Goal: Information Seeking & Learning: Learn about a topic

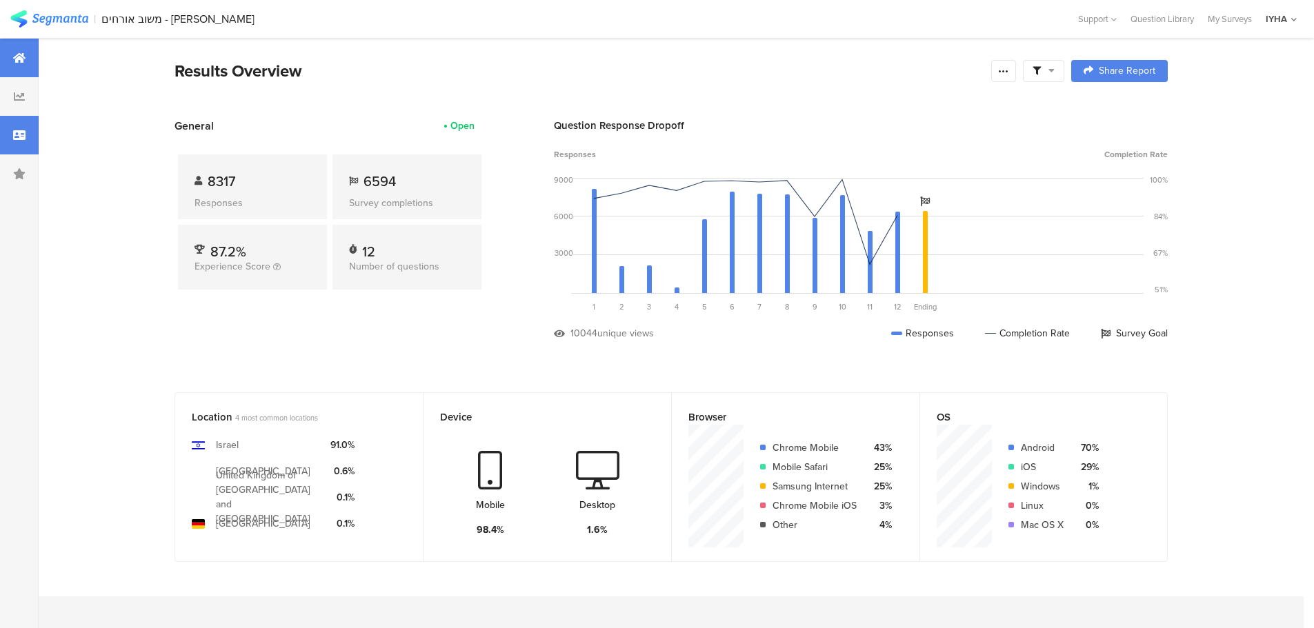
click at [21, 136] on icon at bounding box center [19, 135] width 12 height 11
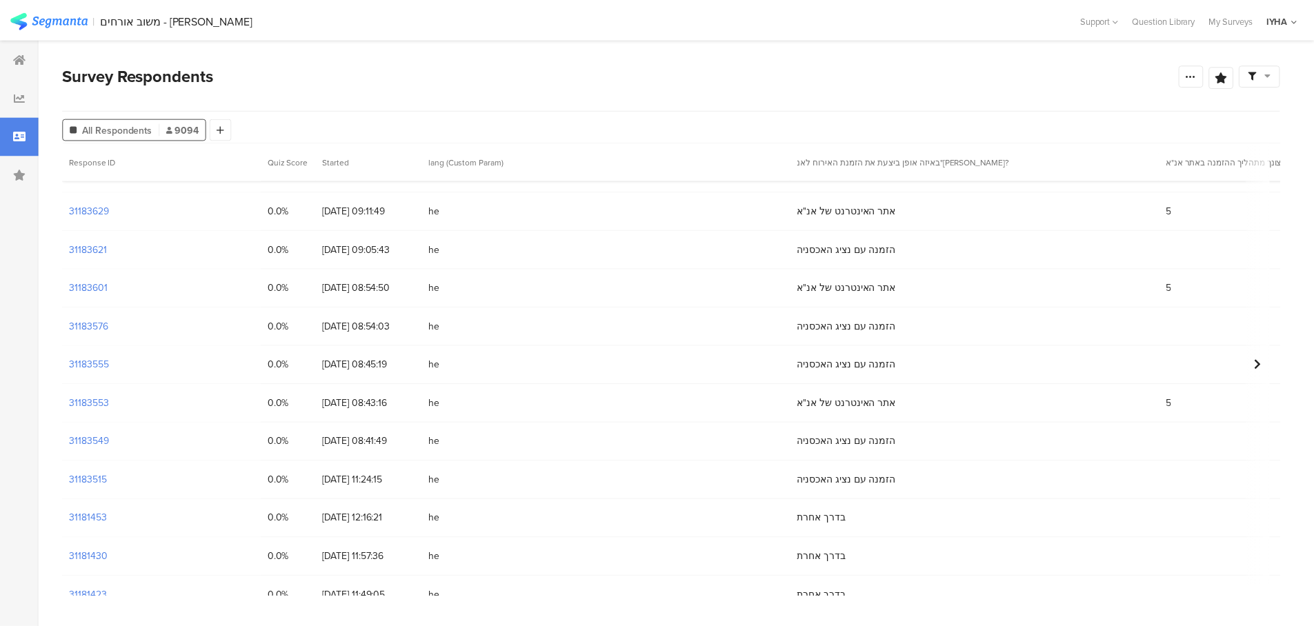
scroll to position [379, 0]
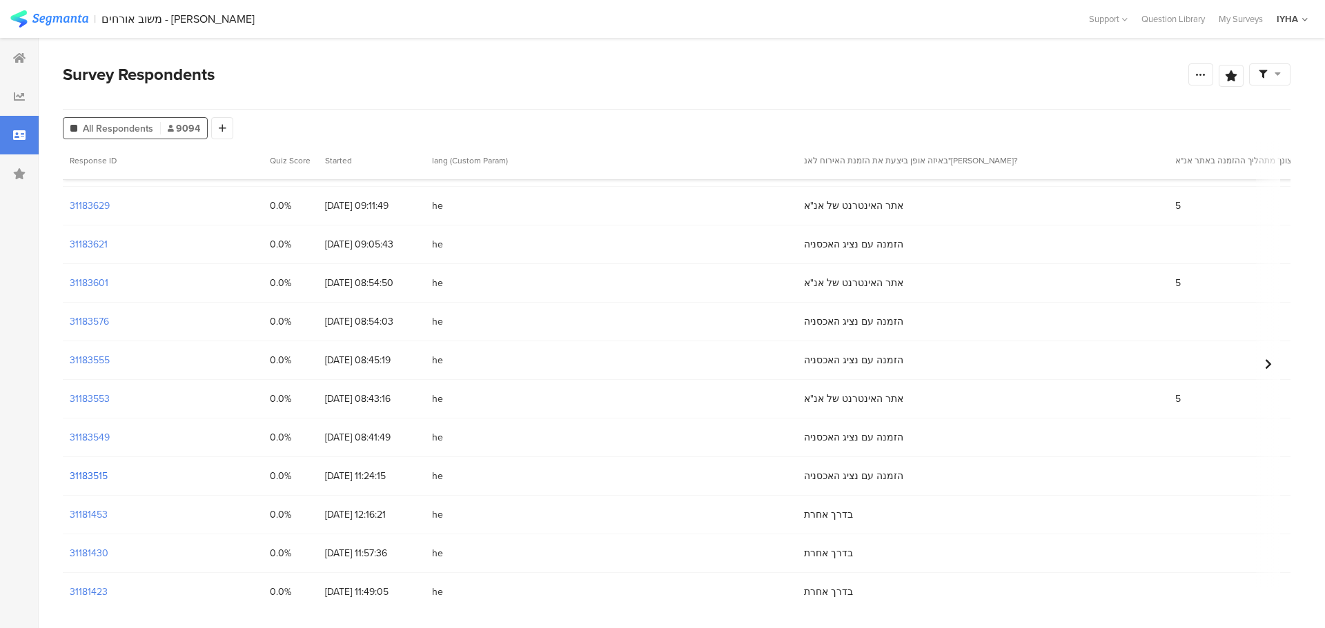
click at [90, 475] on section "31183515" at bounding box center [89, 476] width 38 height 14
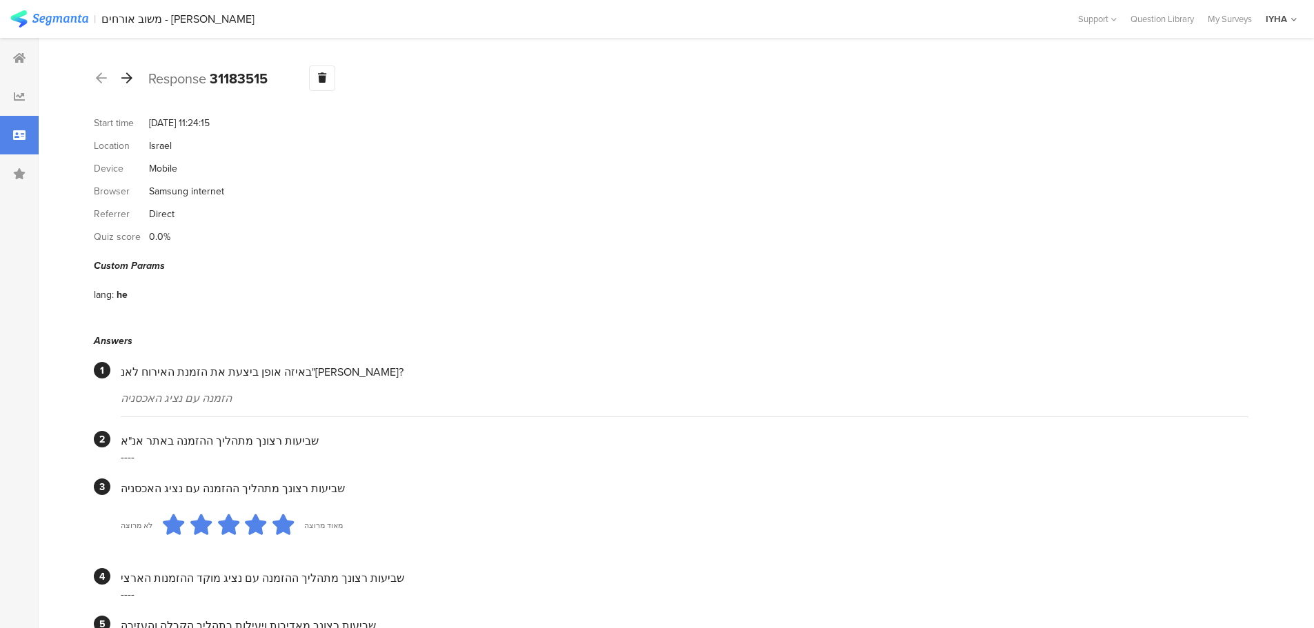
click at [123, 78] on icon at bounding box center [126, 78] width 11 height 12
click at [128, 73] on icon at bounding box center [126, 78] width 11 height 12
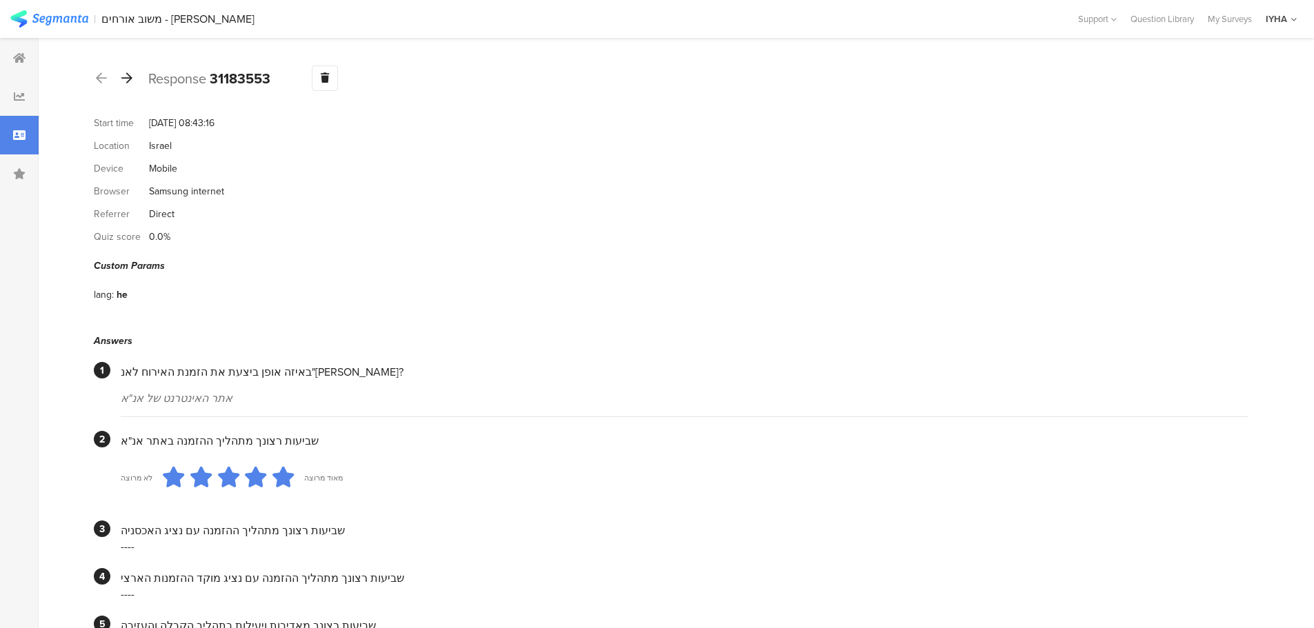
click at [130, 79] on icon at bounding box center [126, 78] width 11 height 12
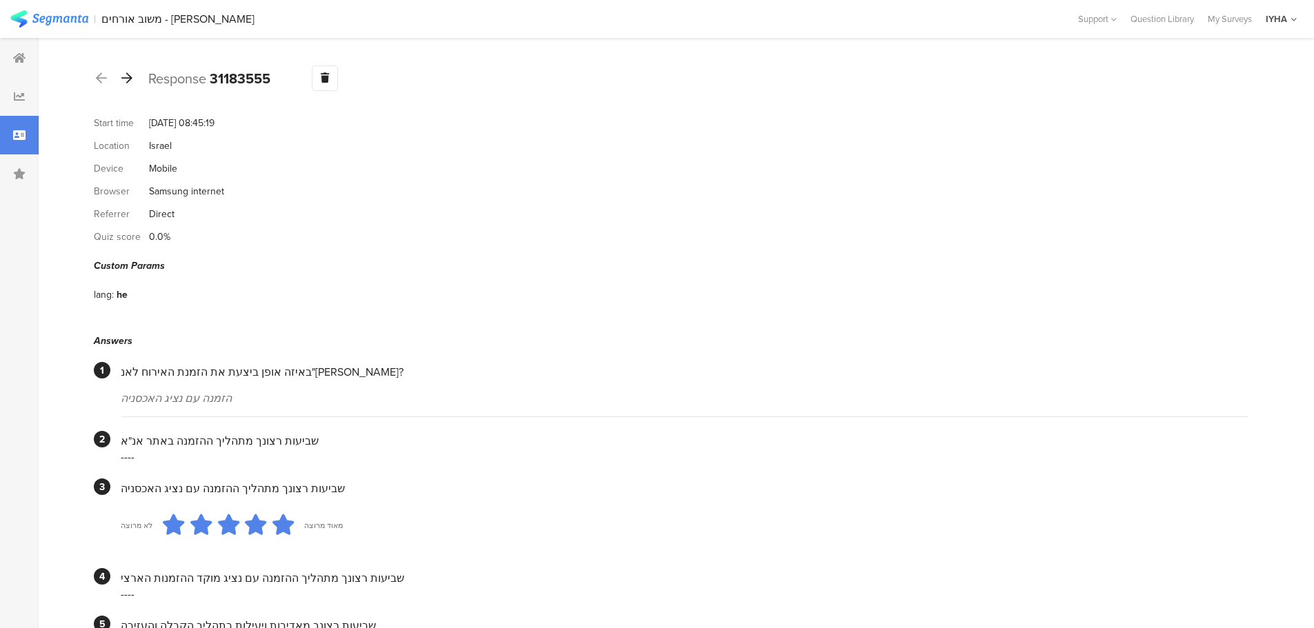
click at [130, 78] on icon at bounding box center [126, 78] width 11 height 12
click at [128, 78] on icon at bounding box center [126, 78] width 11 height 12
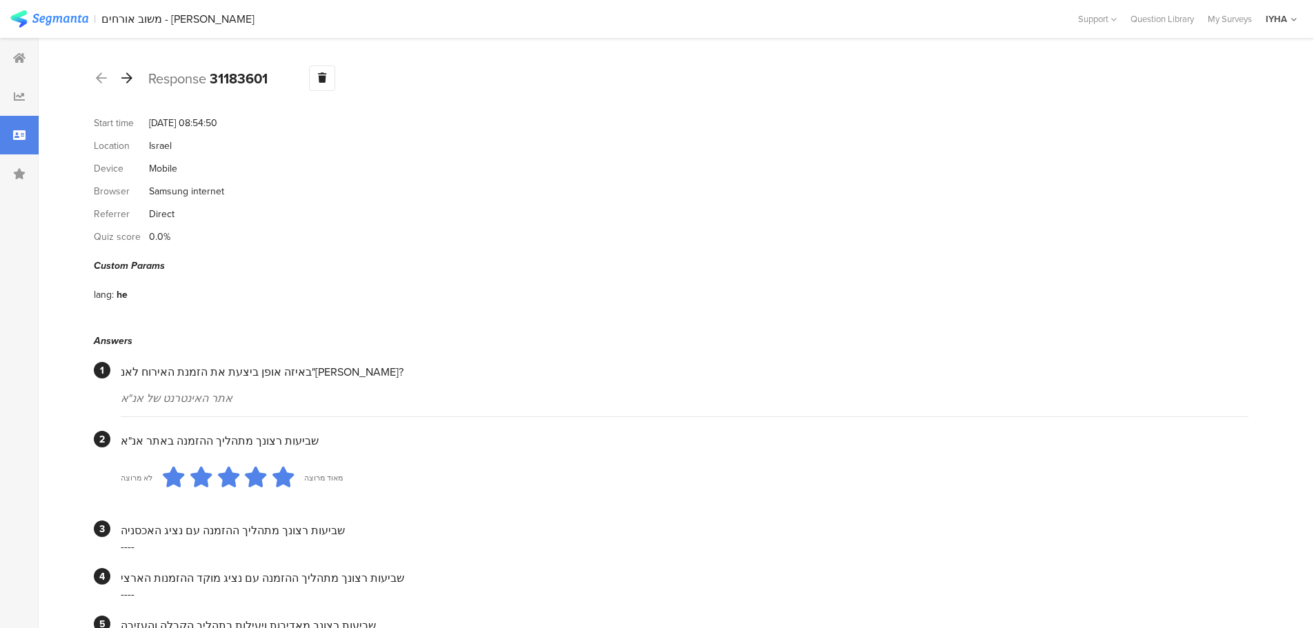
click at [132, 81] on icon at bounding box center [126, 78] width 11 height 12
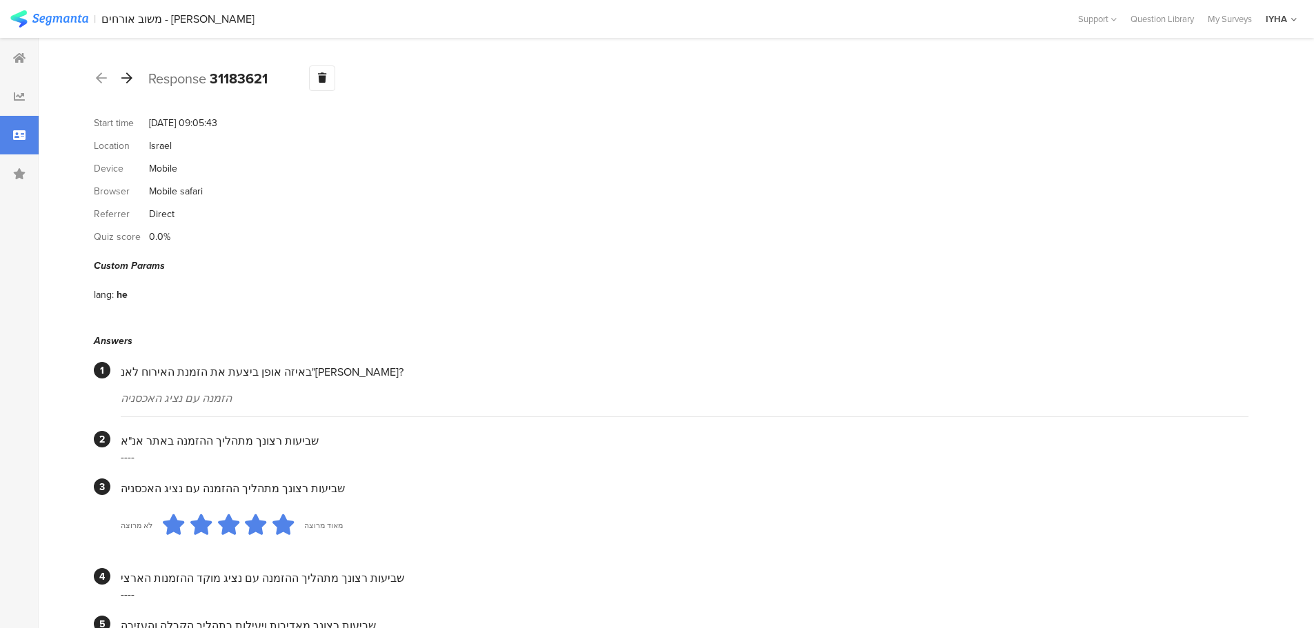
click at [127, 77] on icon at bounding box center [126, 78] width 11 height 12
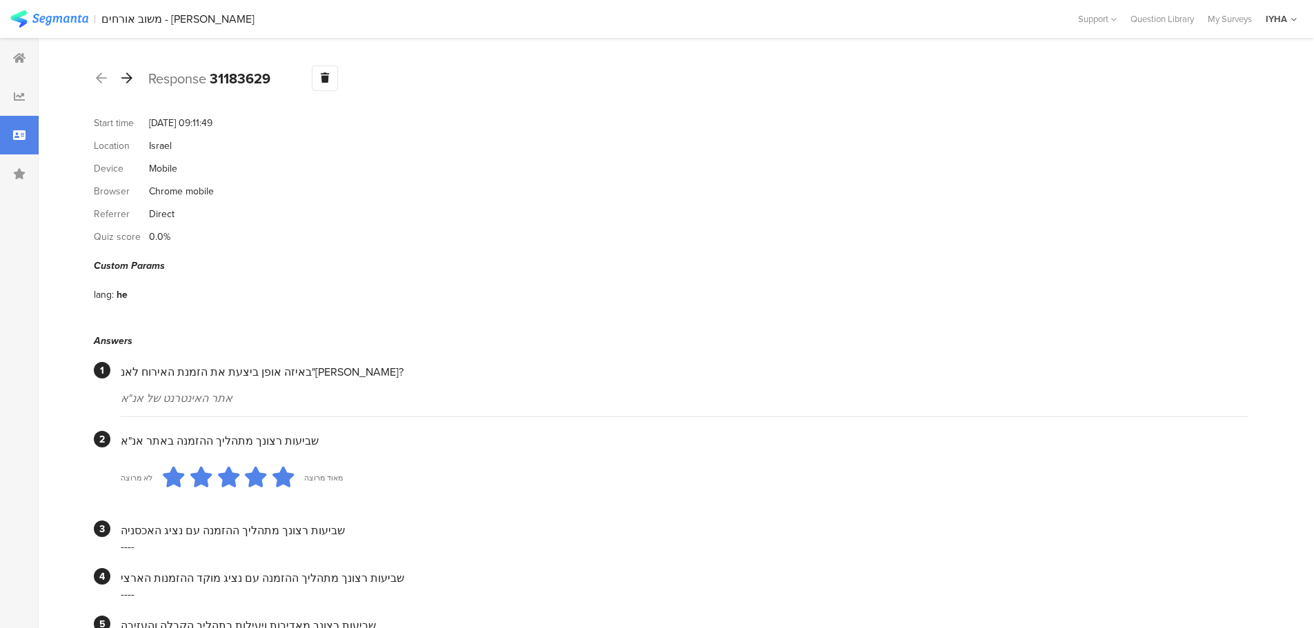
click at [125, 72] on icon at bounding box center [126, 78] width 11 height 12
click at [126, 81] on icon at bounding box center [126, 78] width 11 height 12
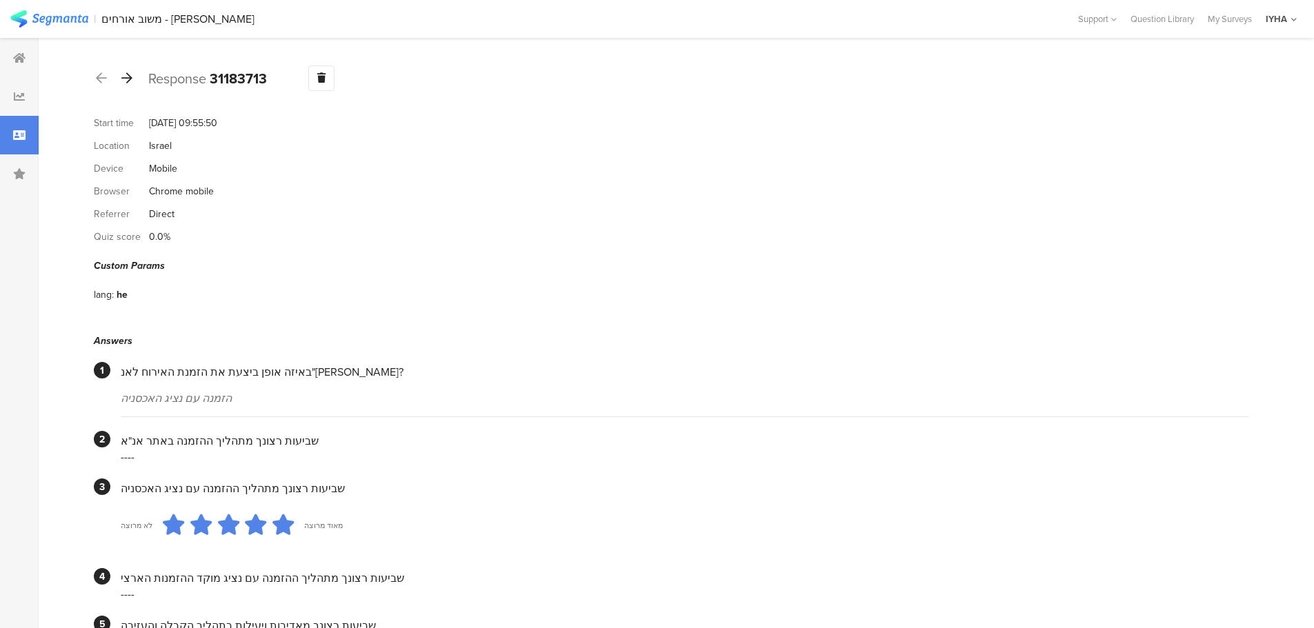
click at [125, 79] on icon at bounding box center [126, 78] width 11 height 12
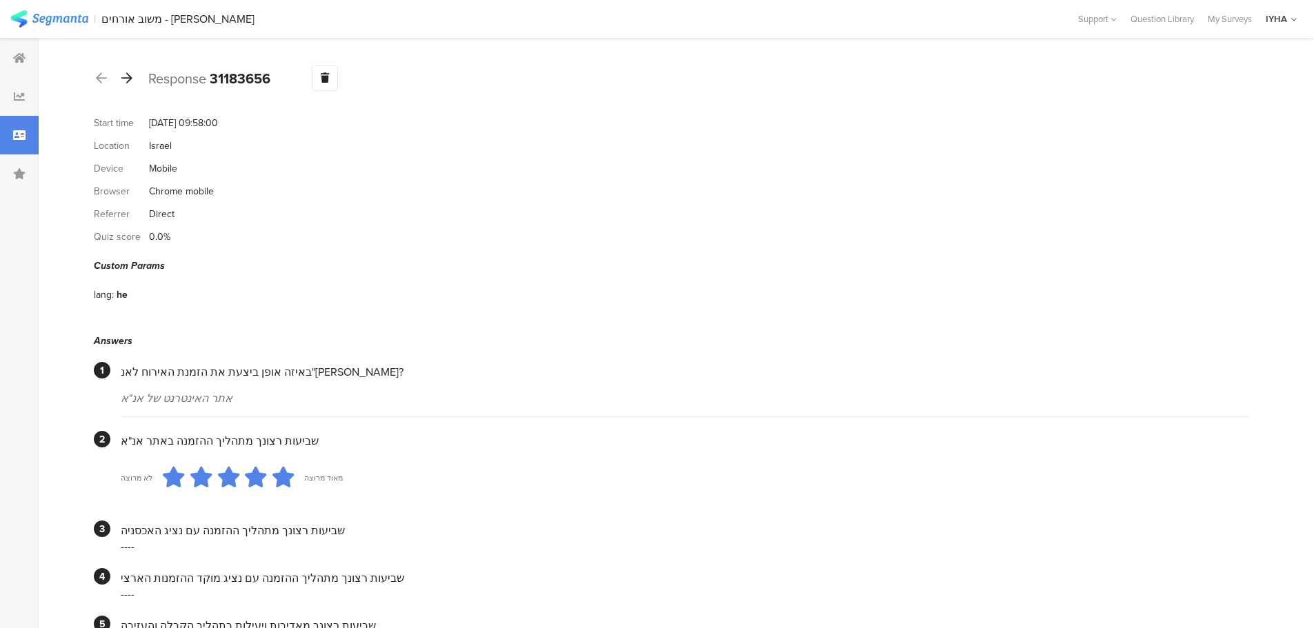
click at [129, 75] on icon at bounding box center [126, 78] width 11 height 12
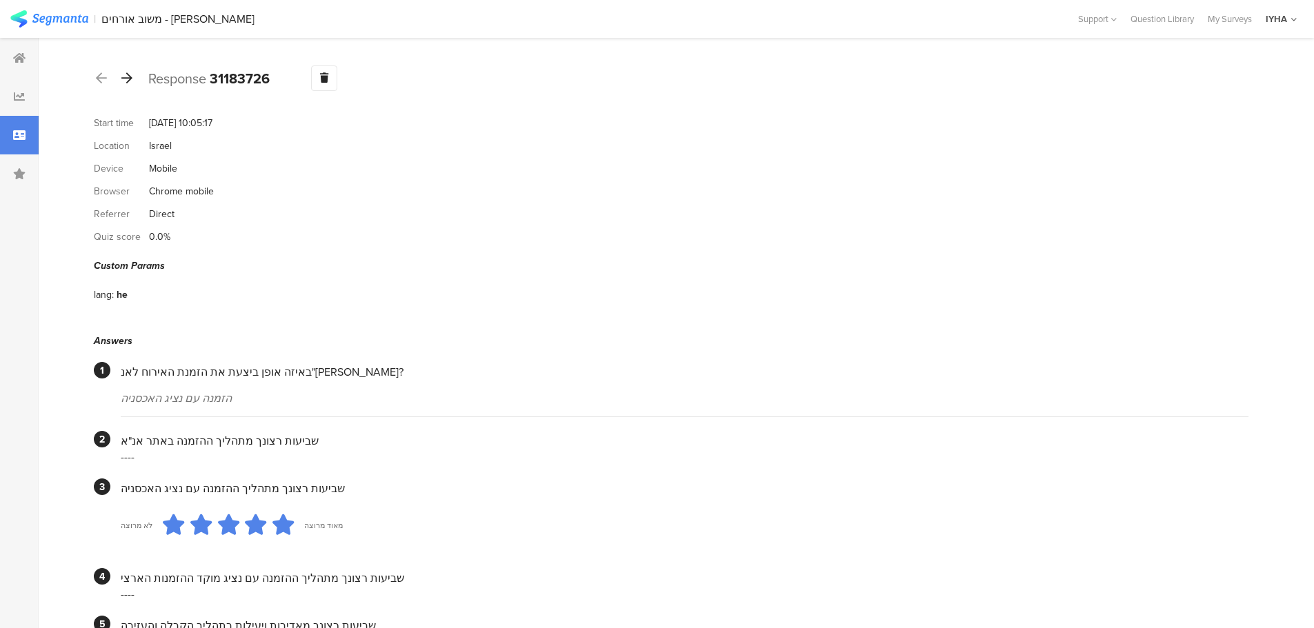
click at [128, 77] on icon at bounding box center [126, 78] width 11 height 12
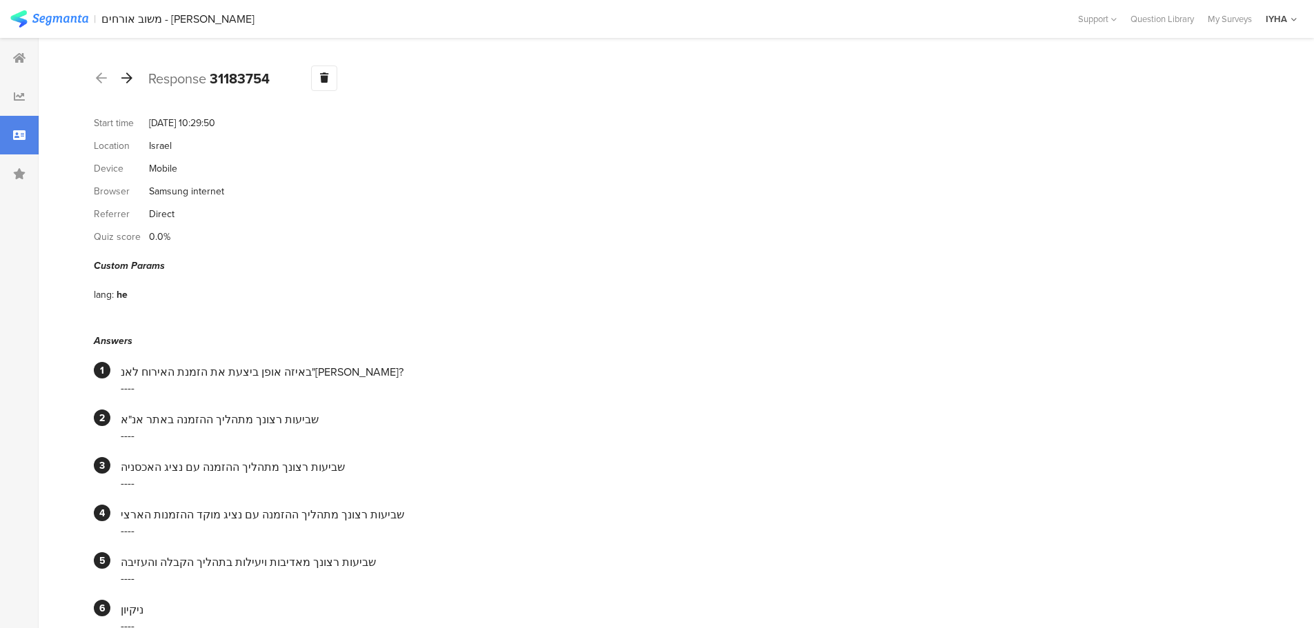
click at [128, 75] on icon at bounding box center [126, 78] width 11 height 12
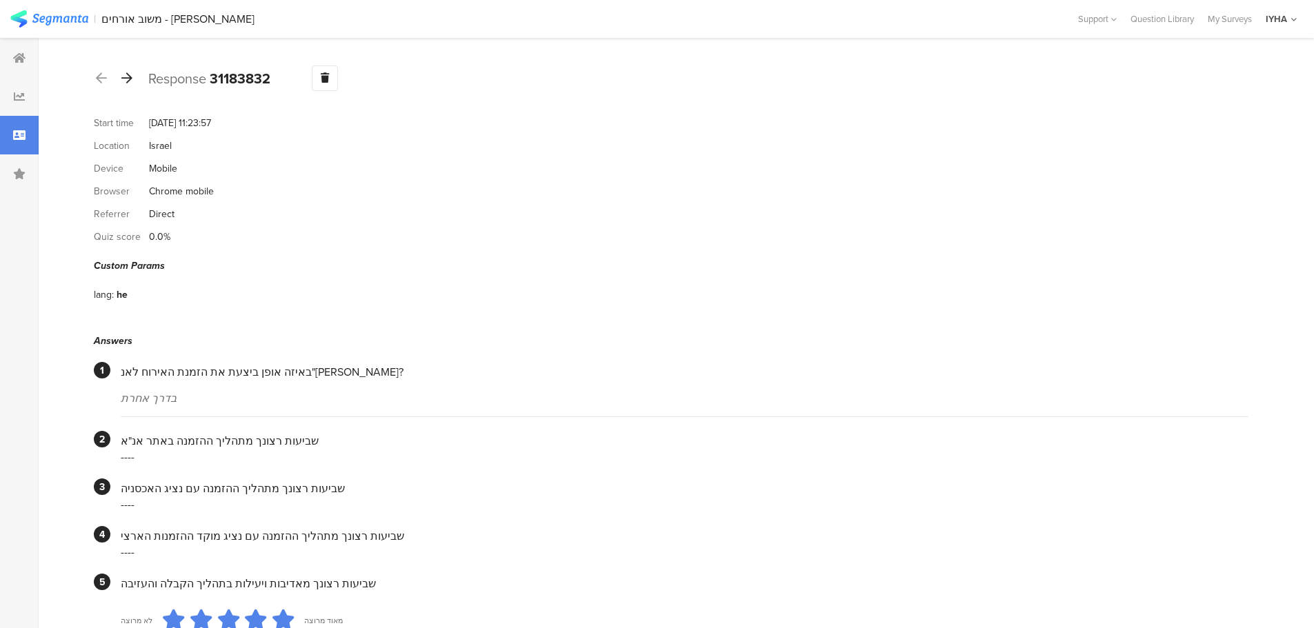
click at [128, 72] on icon at bounding box center [126, 78] width 11 height 12
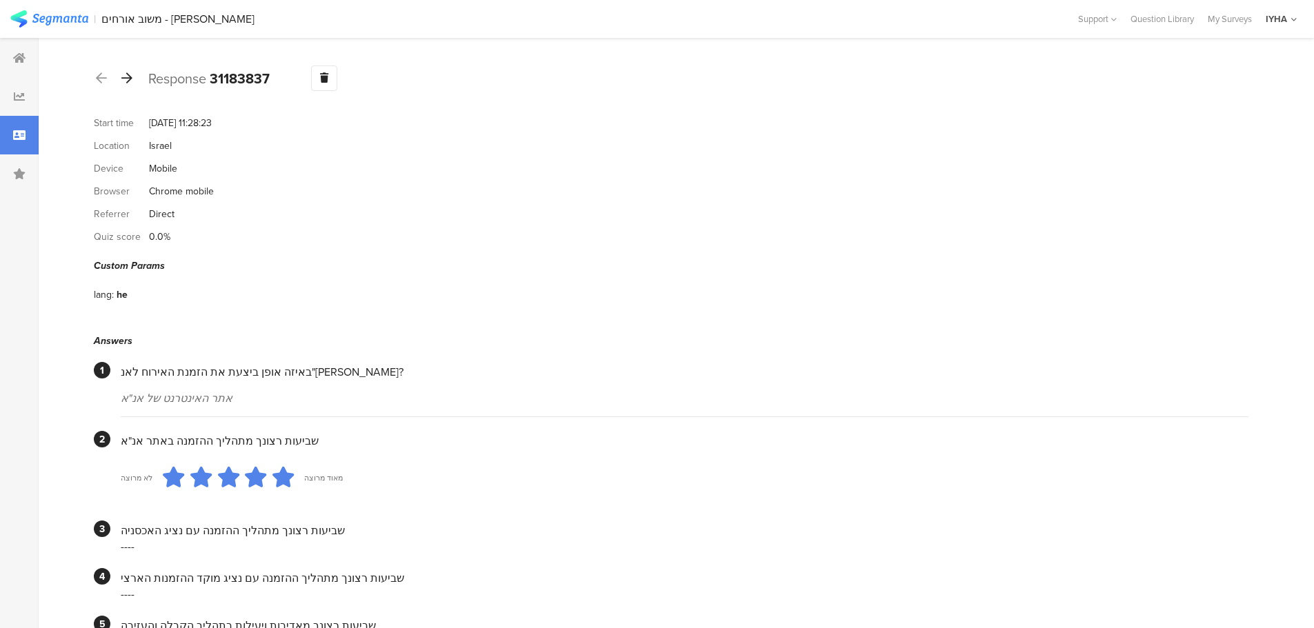
click at [128, 74] on icon at bounding box center [126, 78] width 11 height 12
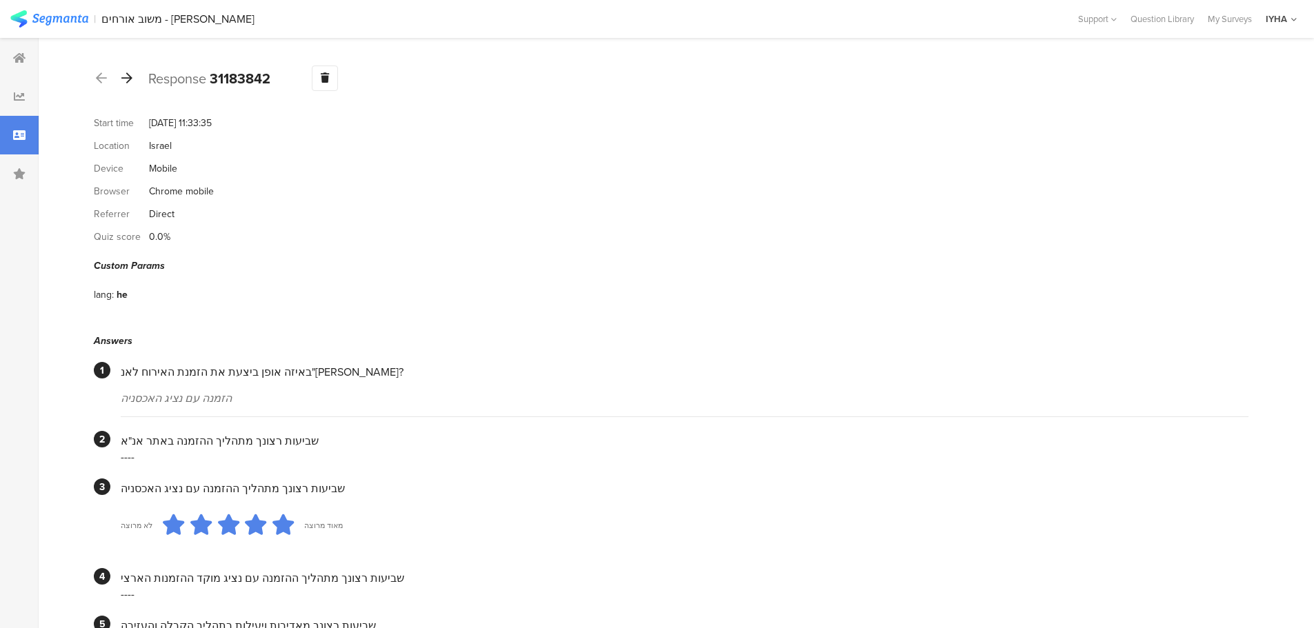
click at [128, 77] on icon at bounding box center [126, 78] width 11 height 12
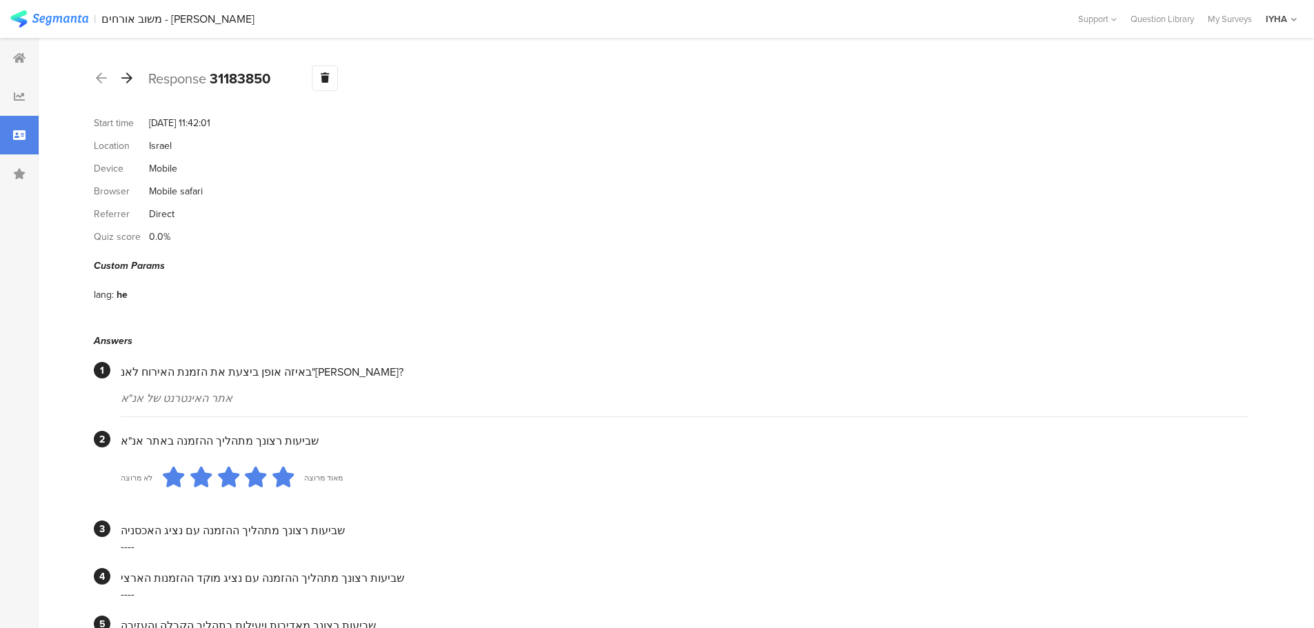
click at [130, 79] on icon at bounding box center [126, 78] width 11 height 12
click at [127, 77] on icon at bounding box center [126, 78] width 11 height 12
